Goal: Find specific fact: Find specific fact

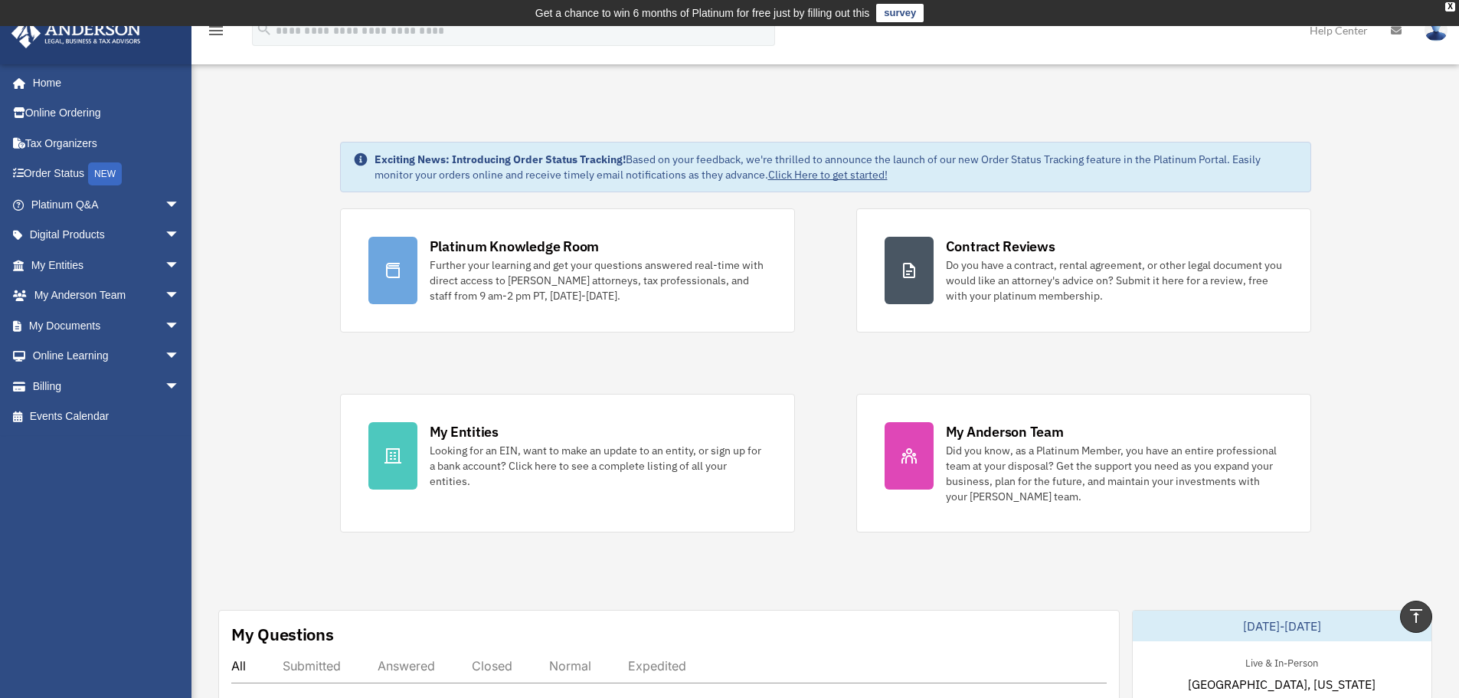
scroll to position [306, 0]
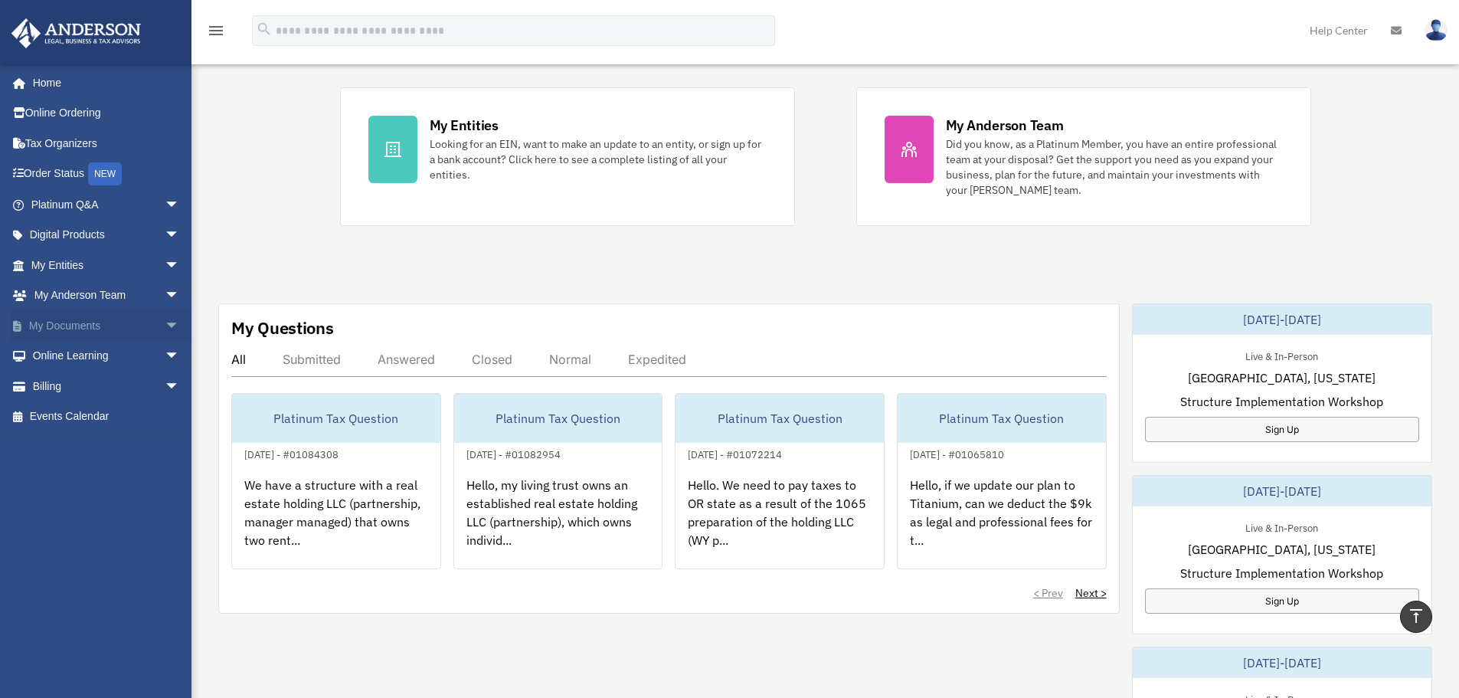
click at [165, 323] on span "arrow_drop_down" at bounding box center [180, 325] width 31 height 31
click at [74, 352] on link "Box" at bounding box center [112, 356] width 182 height 31
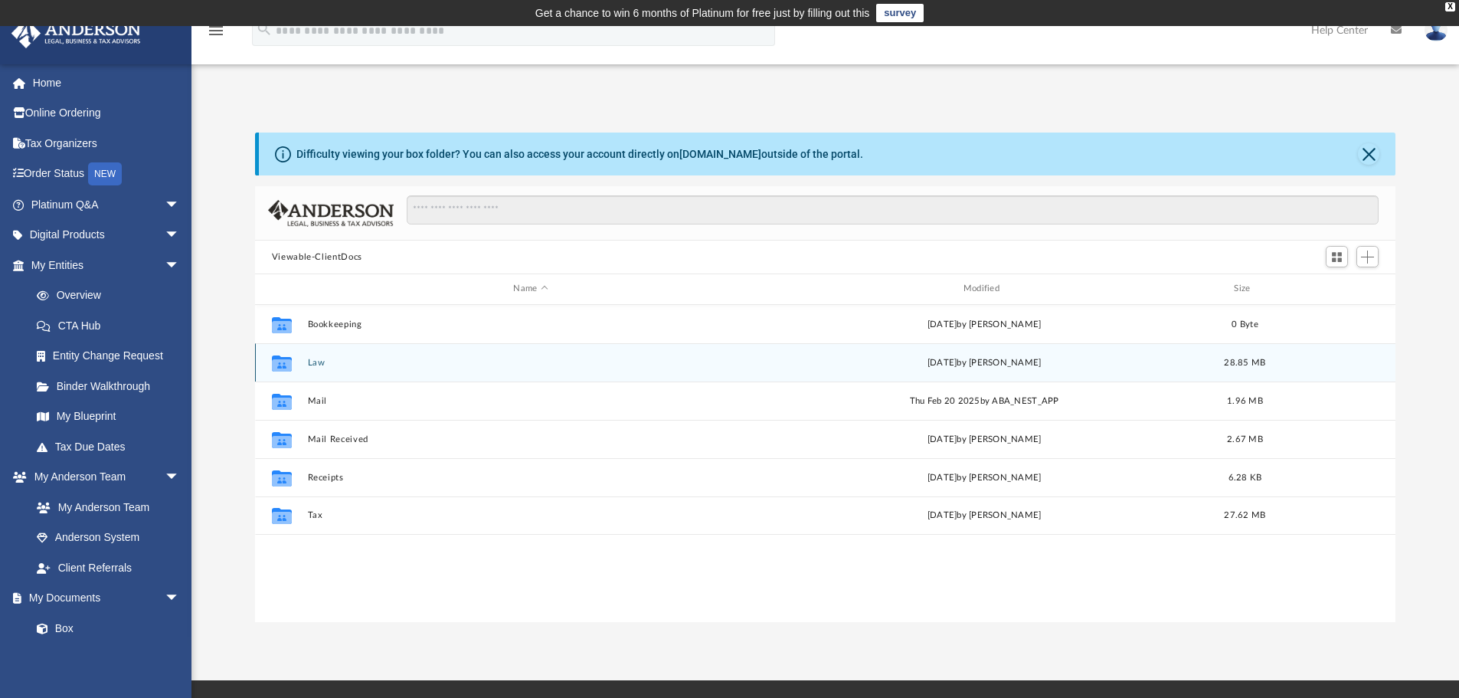
scroll to position [337, 1129]
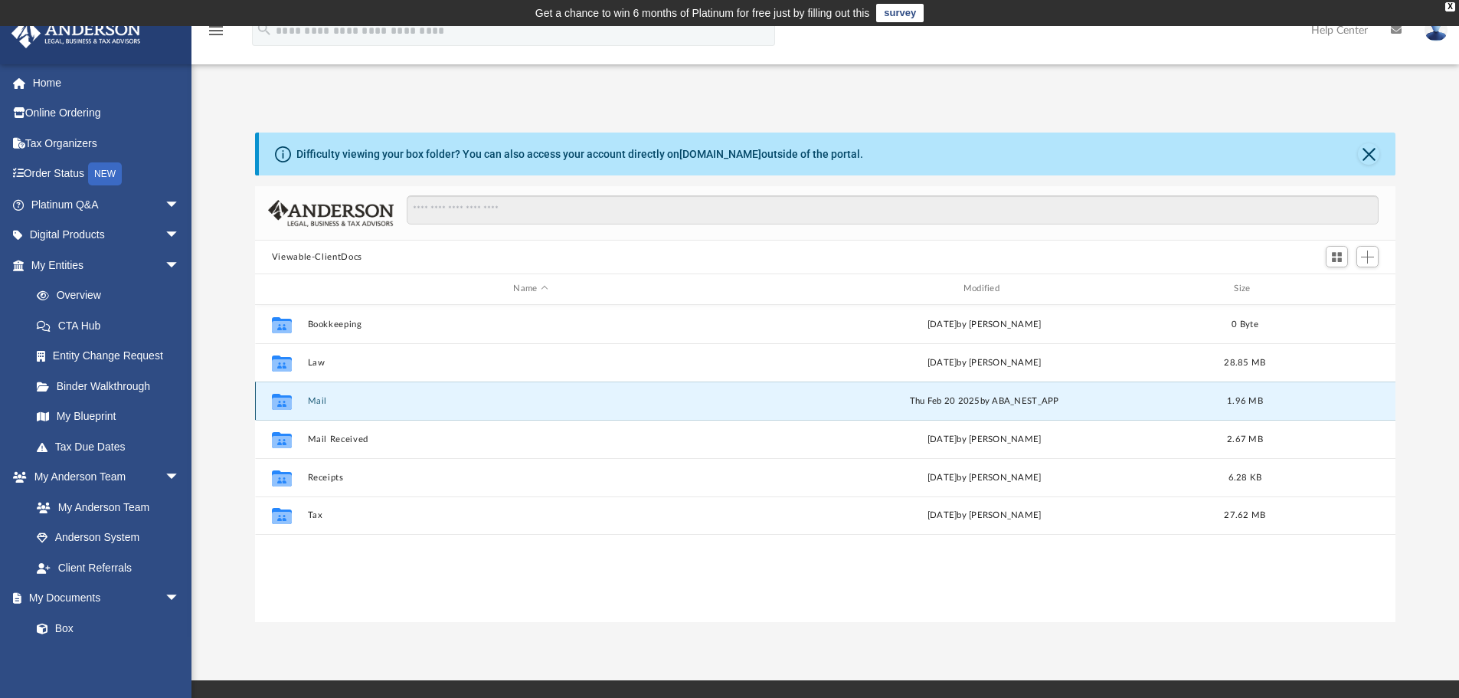
click at [319, 400] on button "Mail" at bounding box center [530, 401] width 447 height 10
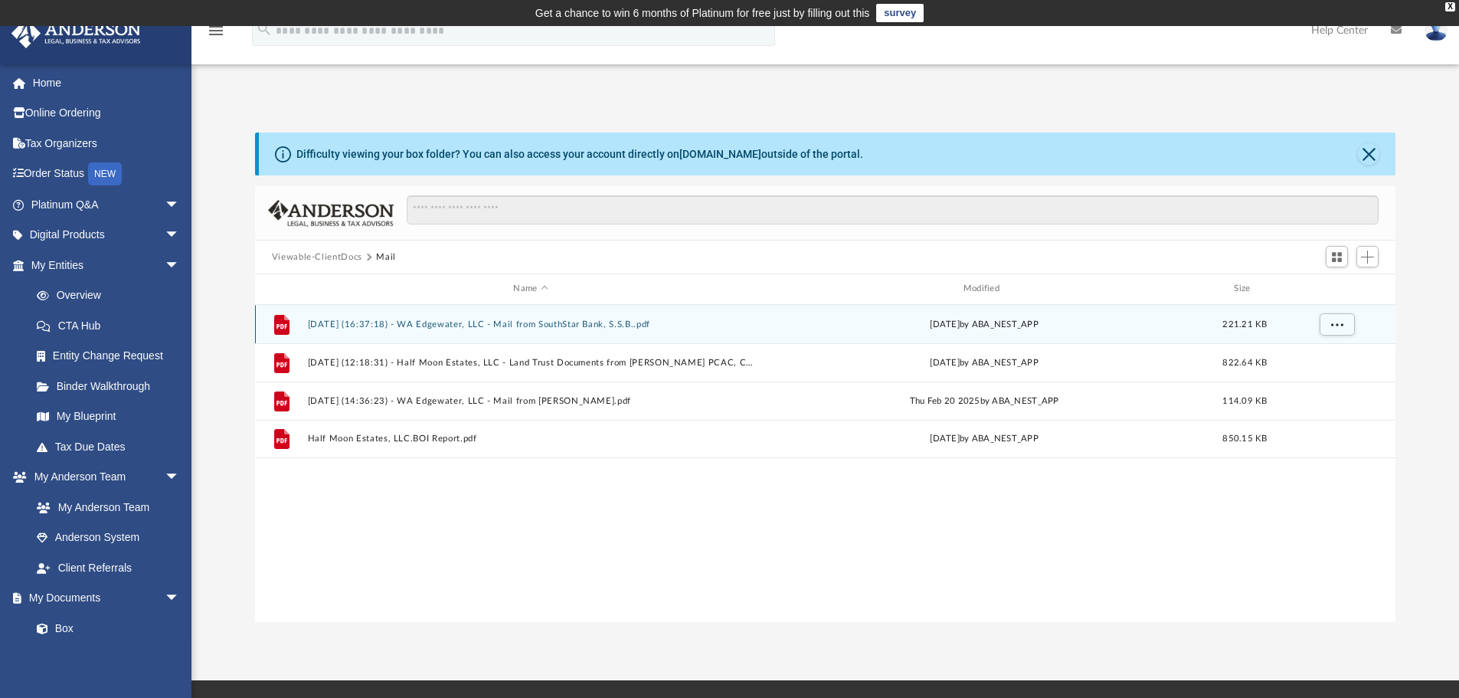
click at [536, 322] on button "2024.09.11 (16:37:18) - WA Edgewater, LLC - Mail from SouthStar Bank, S.S.B..pdf" at bounding box center [530, 324] width 447 height 10
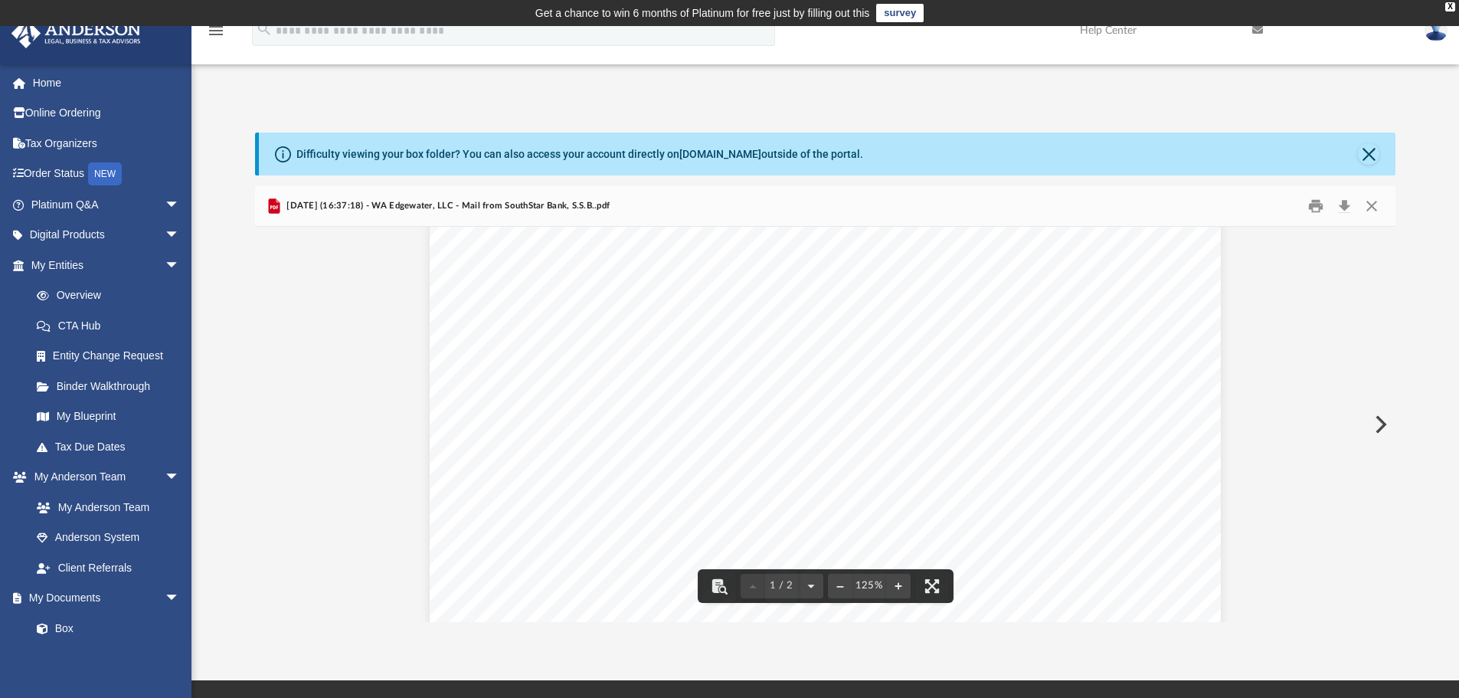
scroll to position [0, 0]
click at [1368, 162] on button "Close" at bounding box center [1368, 153] width 21 height 21
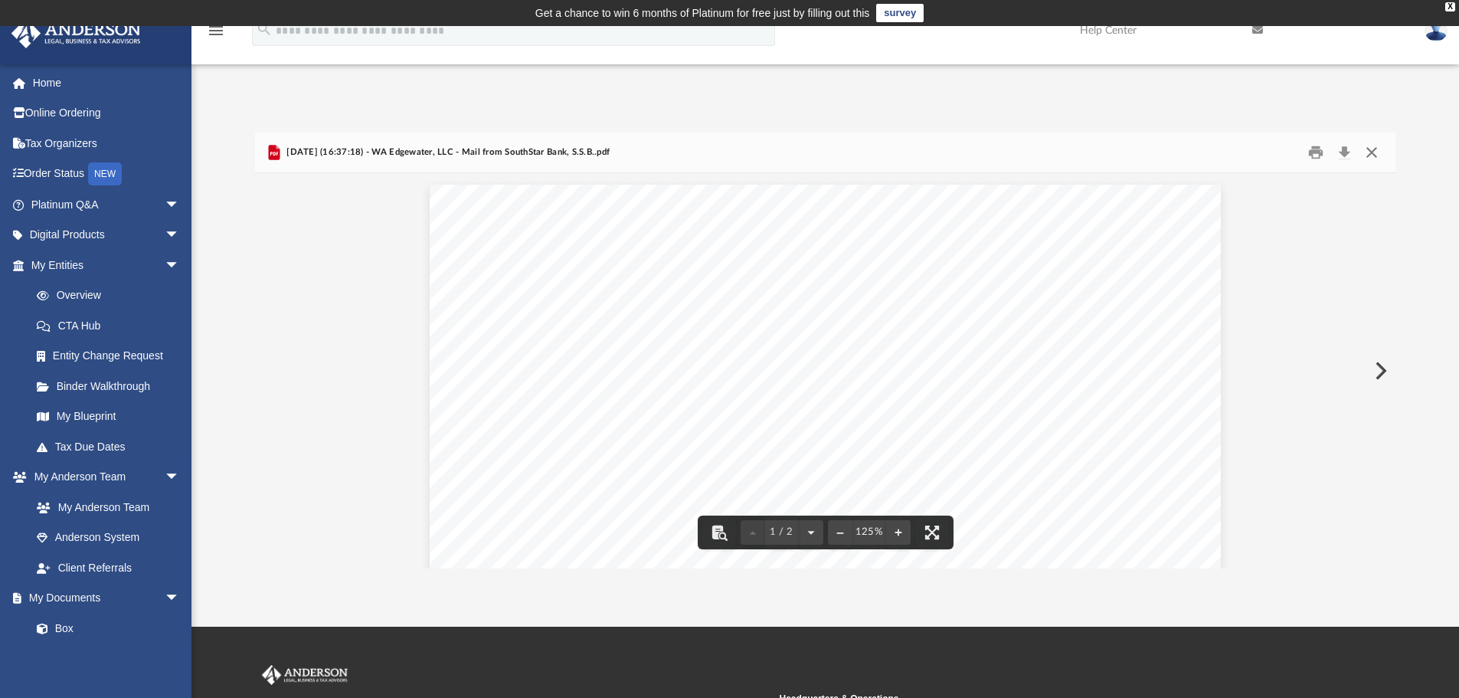
click at [1375, 155] on button "Close" at bounding box center [1372, 153] width 28 height 24
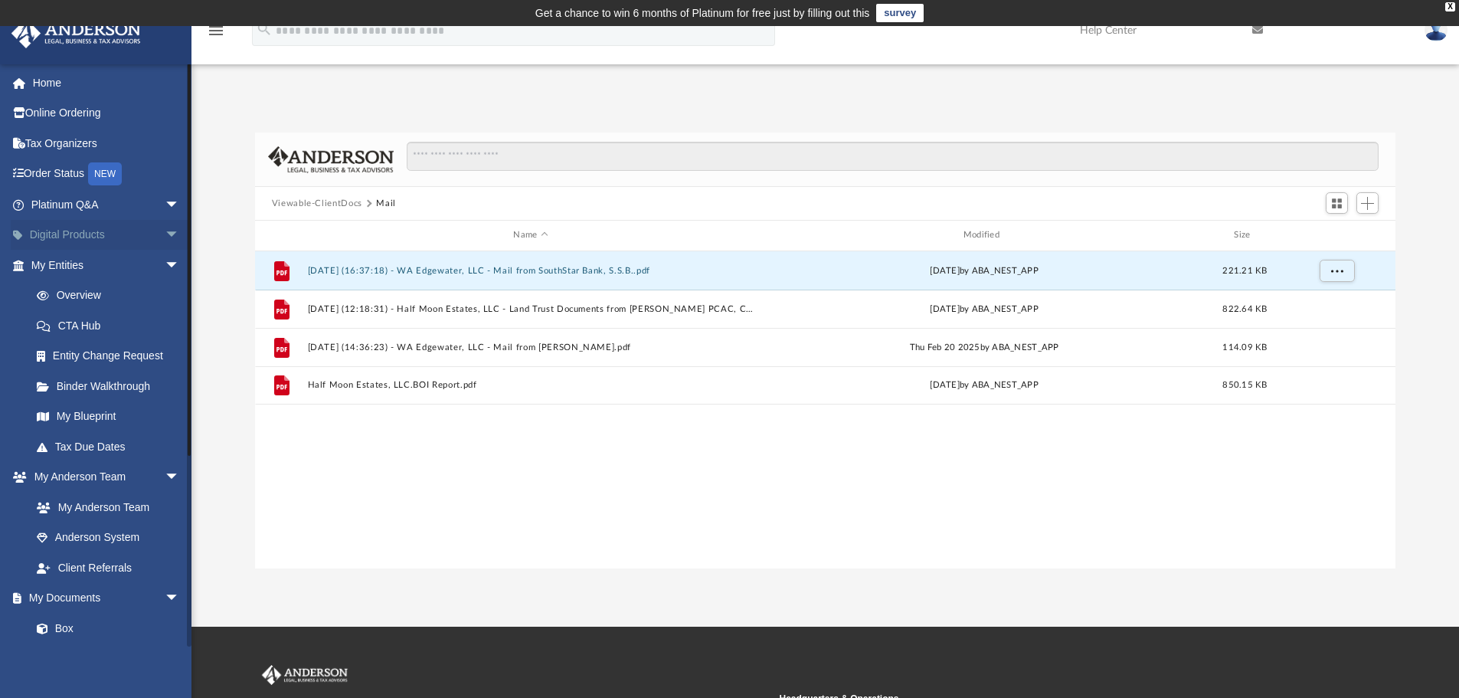
click at [165, 234] on span "arrow_drop_down" at bounding box center [180, 235] width 31 height 31
click at [90, 270] on div "Tax Toolbox" at bounding box center [119, 265] width 130 height 19
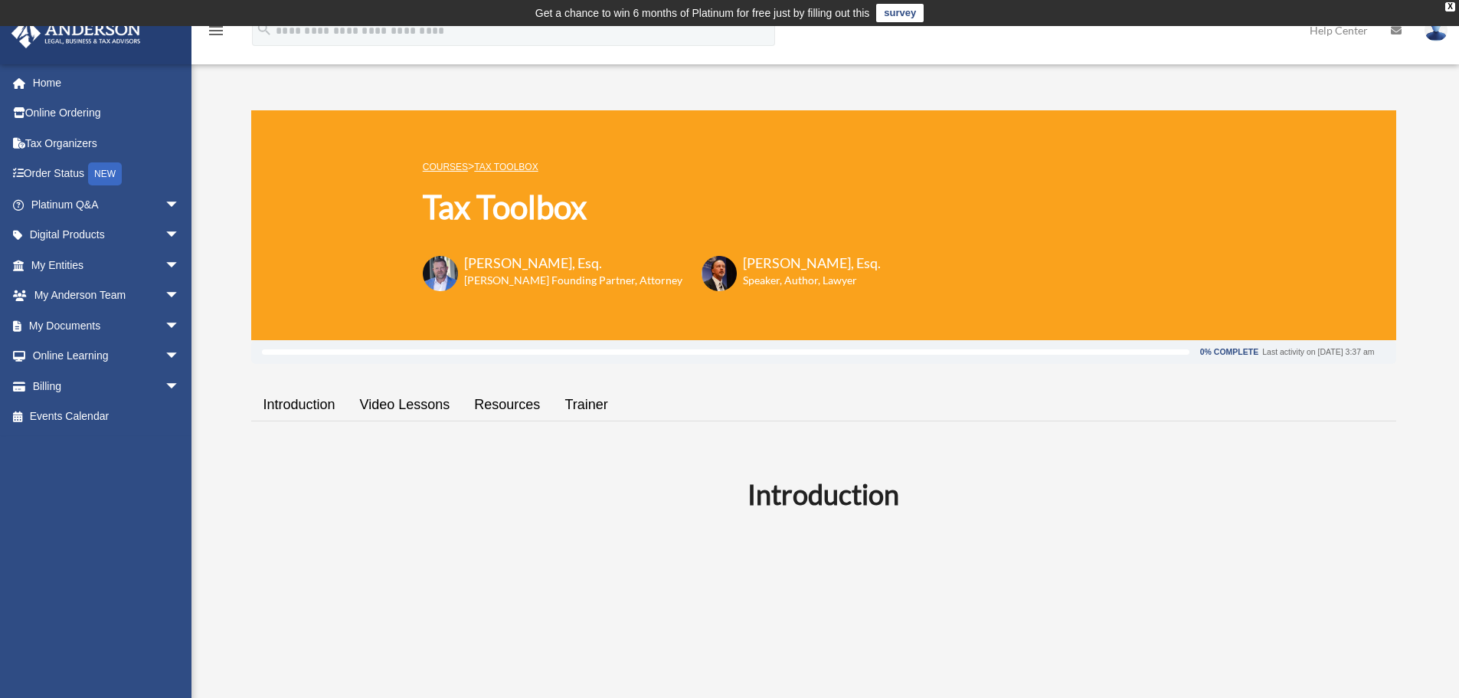
click at [498, 397] on link "Resources" at bounding box center [507, 405] width 90 height 44
click at [525, 398] on link "Resources" at bounding box center [507, 405] width 90 height 44
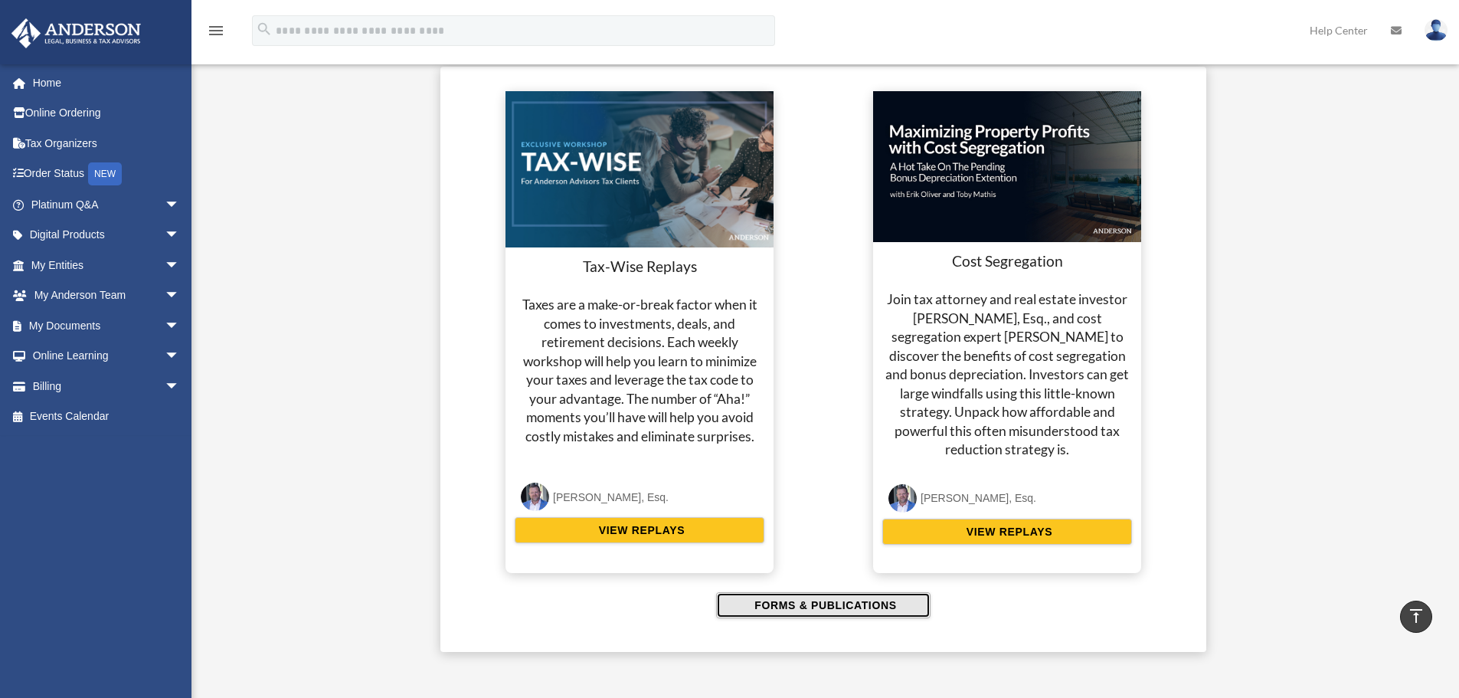
click at [843, 605] on span "FORMS & PUBLICATIONS" at bounding box center [823, 604] width 146 height 15
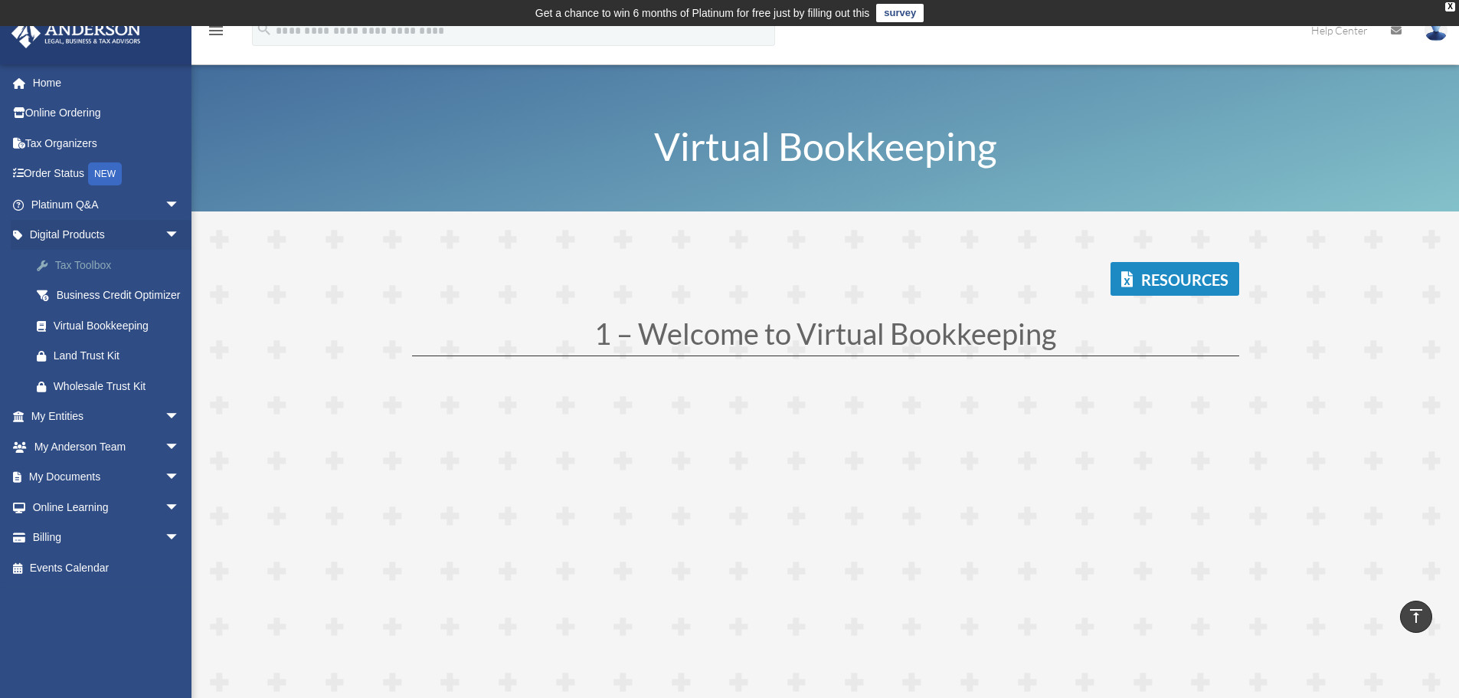
scroll to position [628, 0]
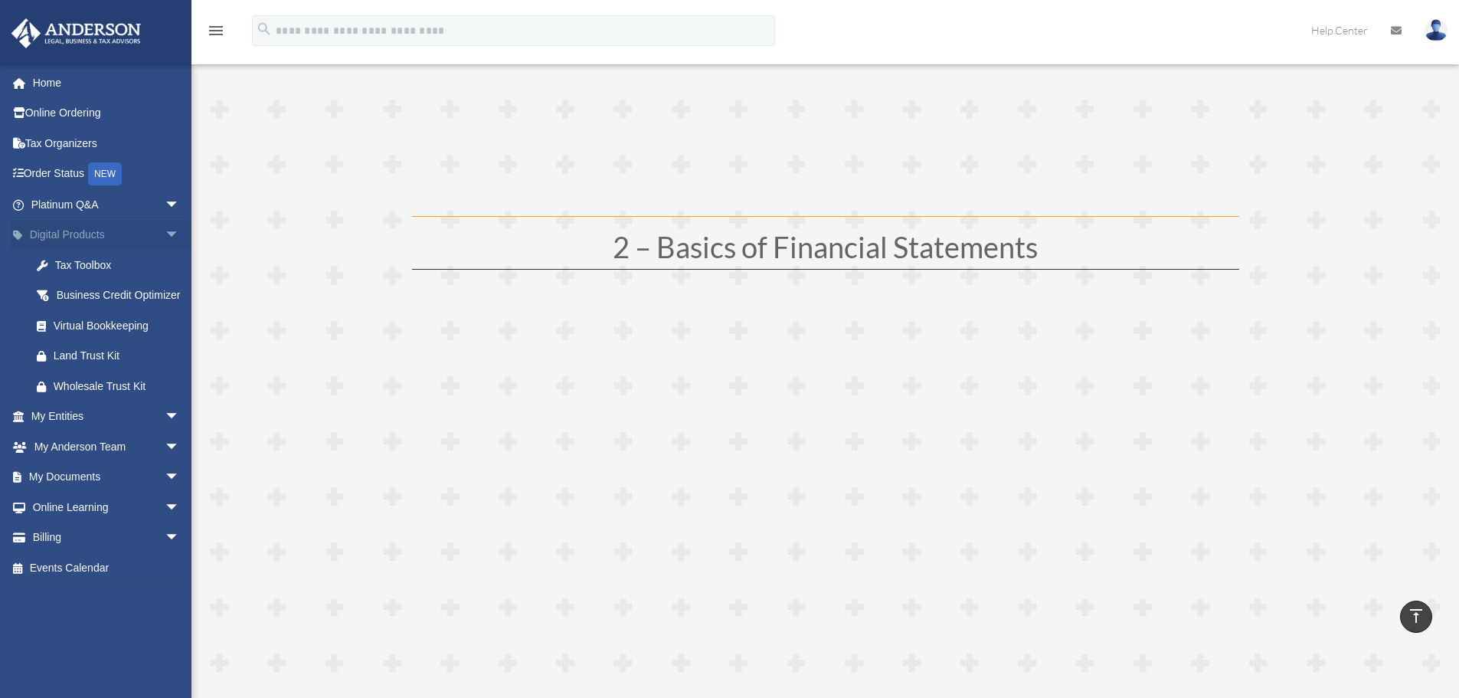
click at [132, 237] on link "Digital Products arrow_drop_down" at bounding box center [107, 235] width 192 height 31
click at [165, 429] on span "arrow_drop_down" at bounding box center [180, 416] width 31 height 31
click at [64, 432] on link "My Entities arrow_drop_up" at bounding box center [107, 416] width 192 height 31
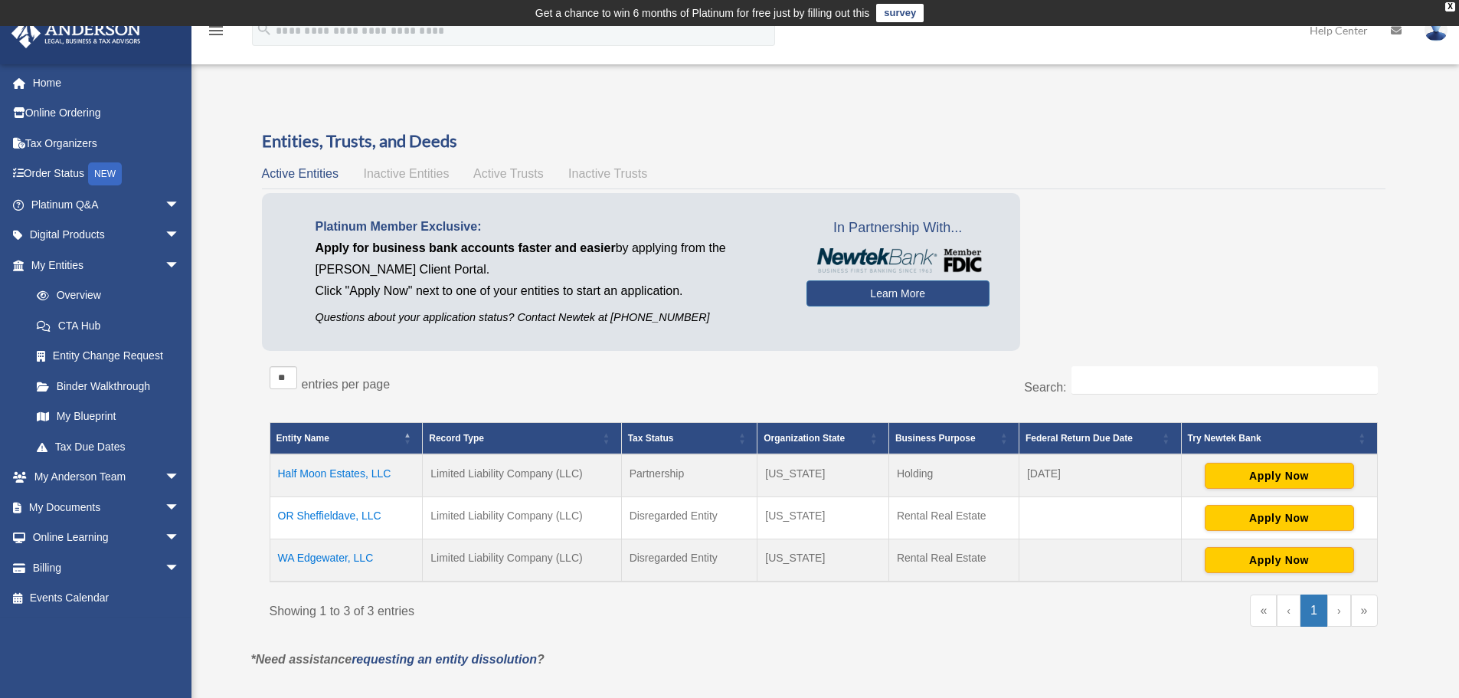
click at [363, 558] on td "WA Edgewater, LLC" at bounding box center [346, 560] width 153 height 43
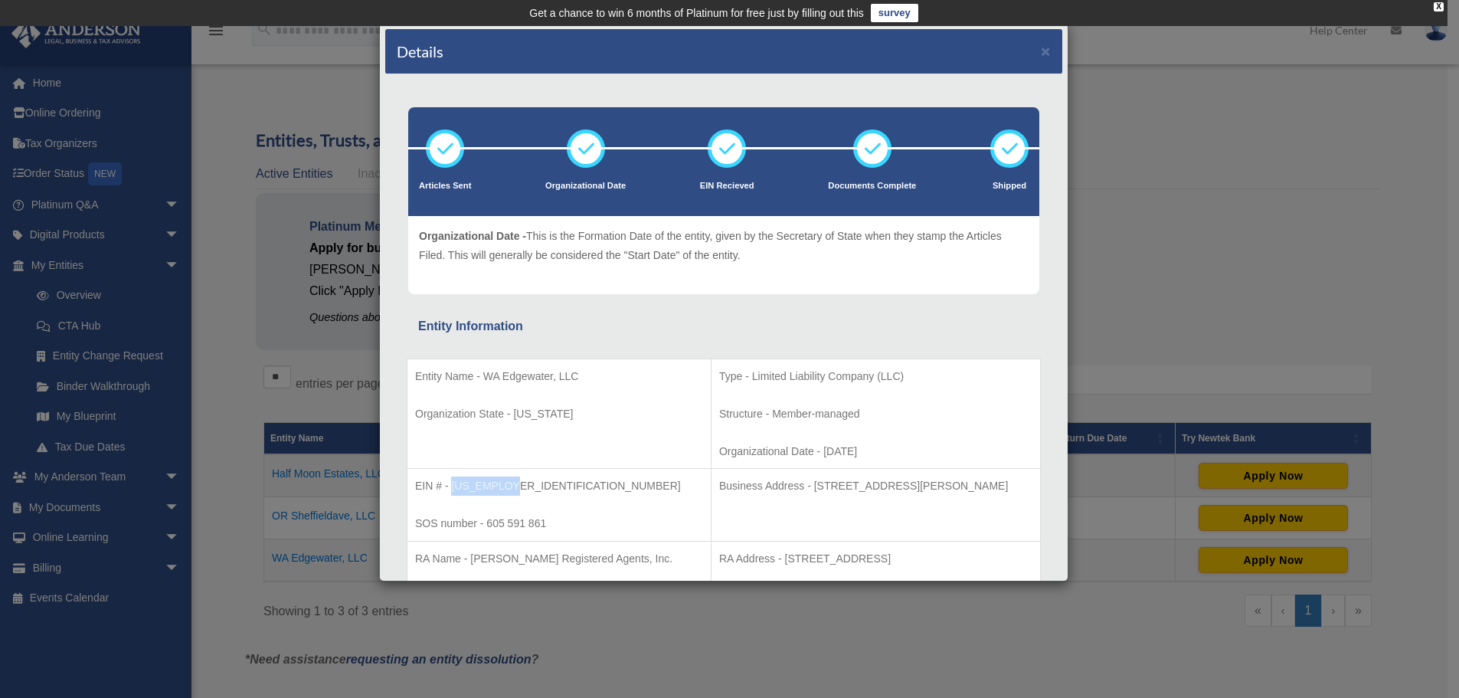
drag, startPoint x: 512, startPoint y: 486, endPoint x: 452, endPoint y: 491, distance: 60.7
click at [452, 491] on p "EIN # - [US_EMPLOYER_IDENTIFICATION_NUMBER]" at bounding box center [559, 485] width 288 height 19
copy p "[US_EMPLOYER_IDENTIFICATION_NUMBER]"
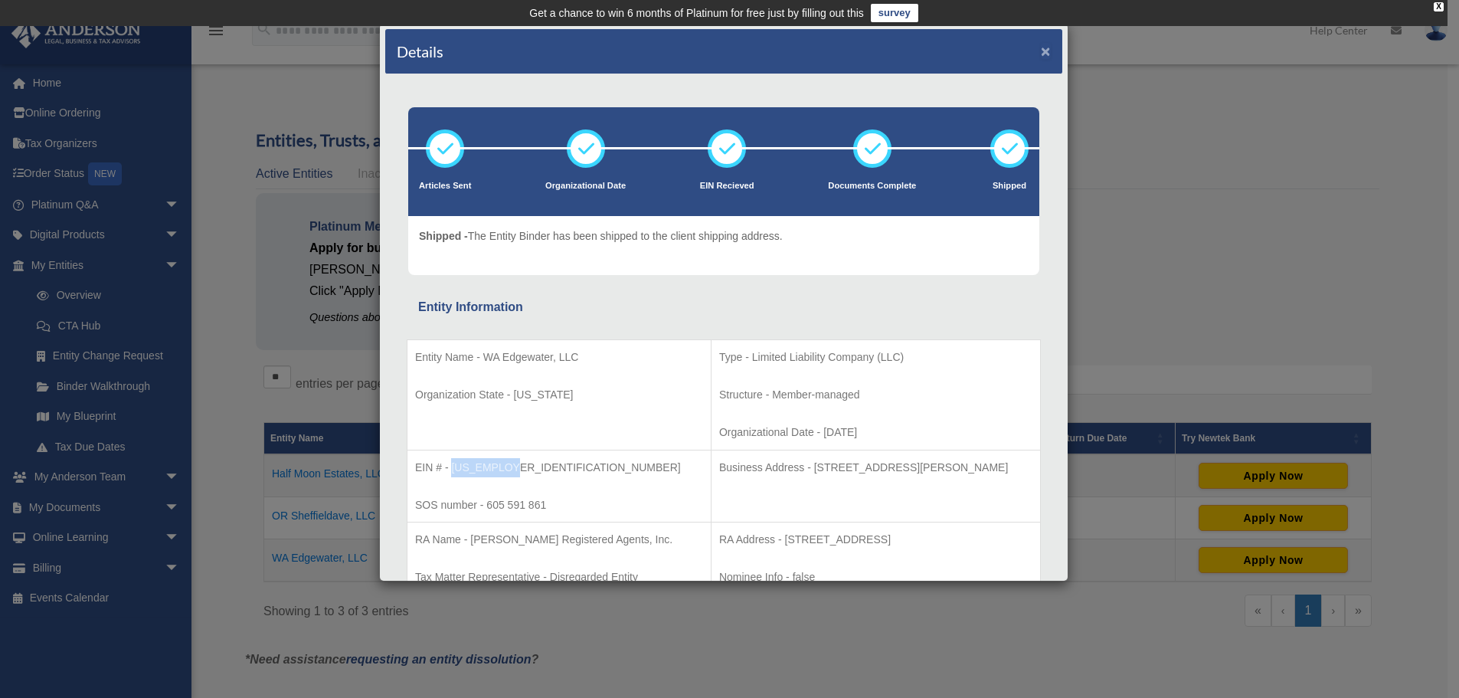
click at [1041, 51] on button "×" at bounding box center [1046, 51] width 10 height 16
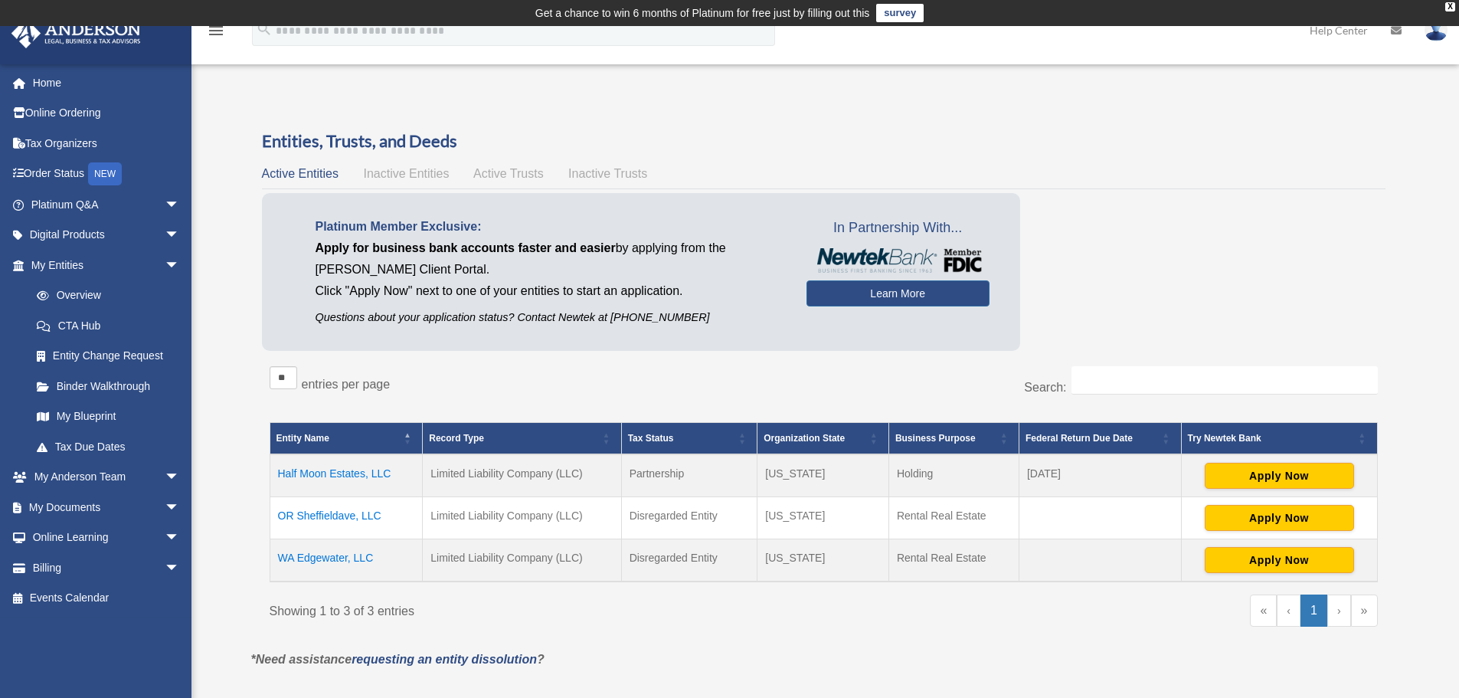
click at [520, 180] on div "Active Entities Inactive Entities Active Trusts Inactive Trusts" at bounding box center [824, 173] width 1124 height 21
click at [520, 173] on span "Active Trusts" at bounding box center [508, 173] width 70 height 13
